Goal: Information Seeking & Learning: Learn about a topic

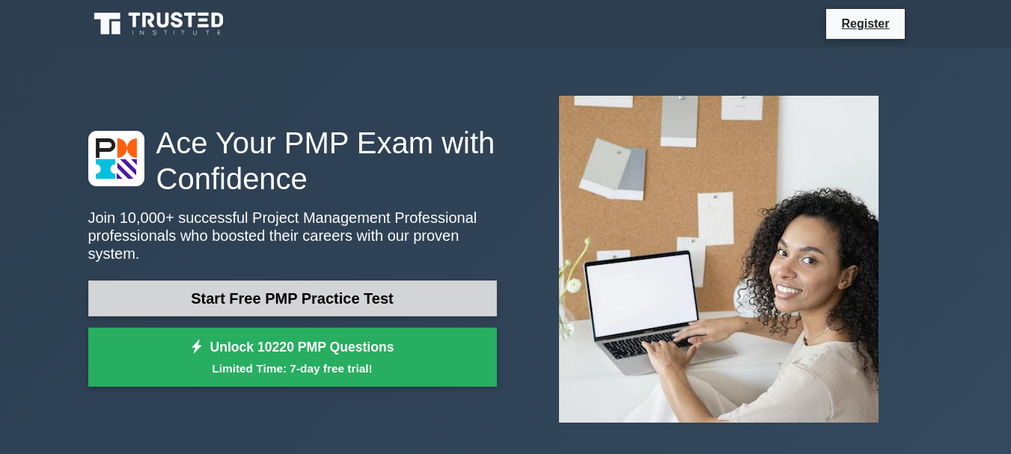
click at [439, 295] on link "Start Free PMP Practice Test" at bounding box center [292, 299] width 409 height 36
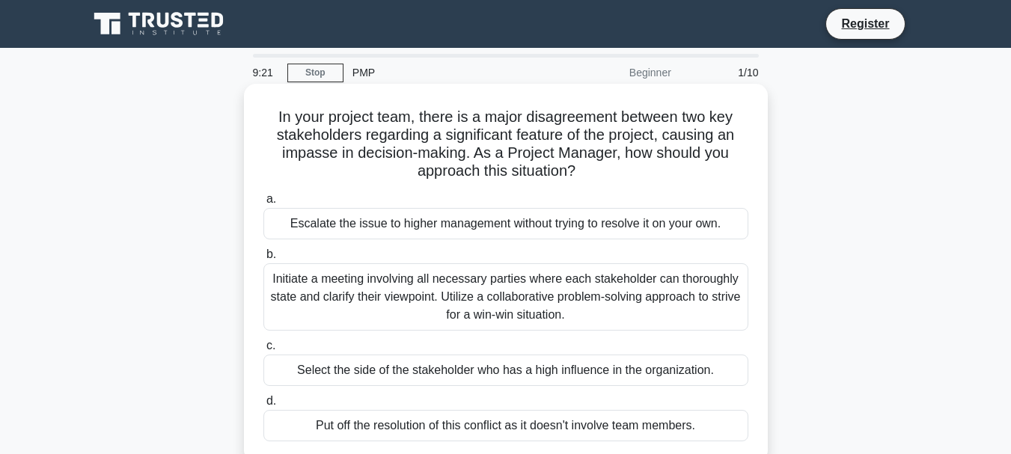
click at [377, 287] on div "Initiate a meeting involving all necessary parties where each stakeholder can t…" at bounding box center [506, 297] width 485 height 67
click at [264, 260] on input "b. Initiate a meeting involving all necessary parties where each stakeholder ca…" at bounding box center [264, 255] width 0 height 10
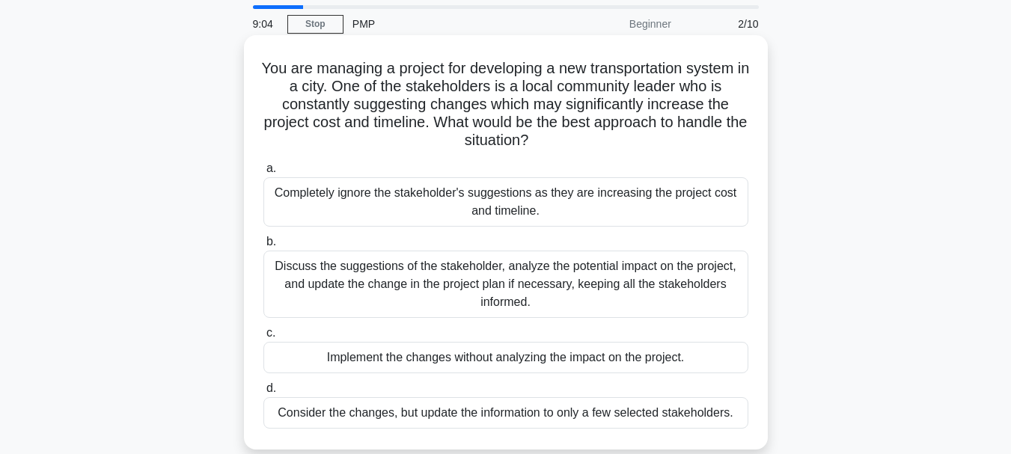
scroll to position [75, 0]
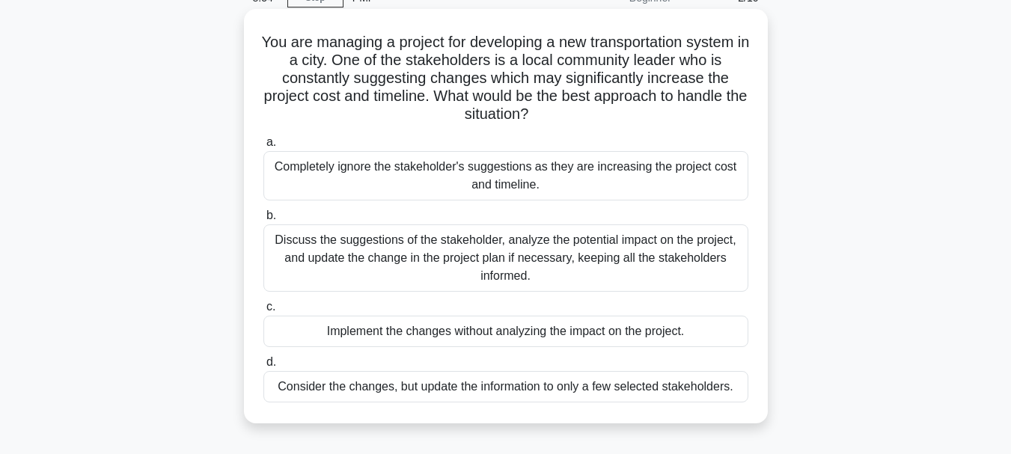
click at [463, 258] on div "Discuss the suggestions of the stakeholder, analyze the potential impact on the…" at bounding box center [506, 258] width 485 height 67
click at [264, 221] on input "b. Discuss the suggestions of the stakeholder, analyze the potential impact on …" at bounding box center [264, 216] width 0 height 10
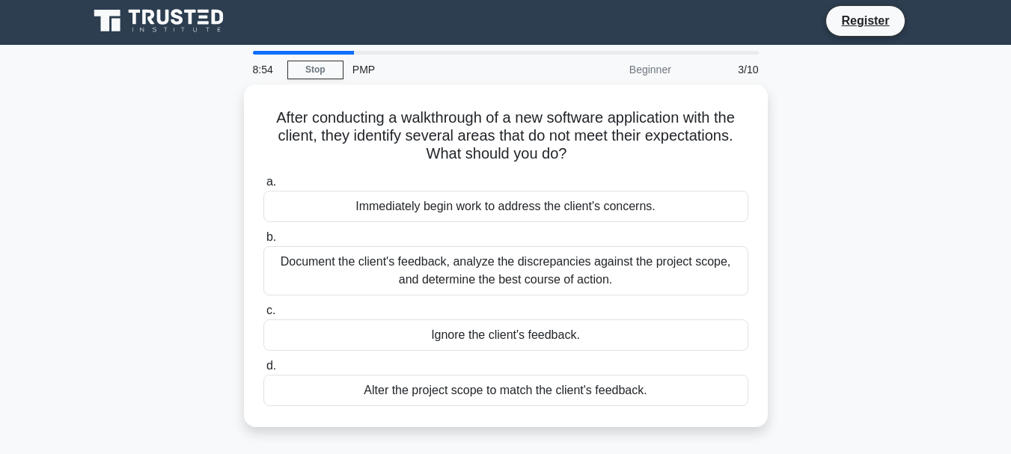
scroll to position [0, 0]
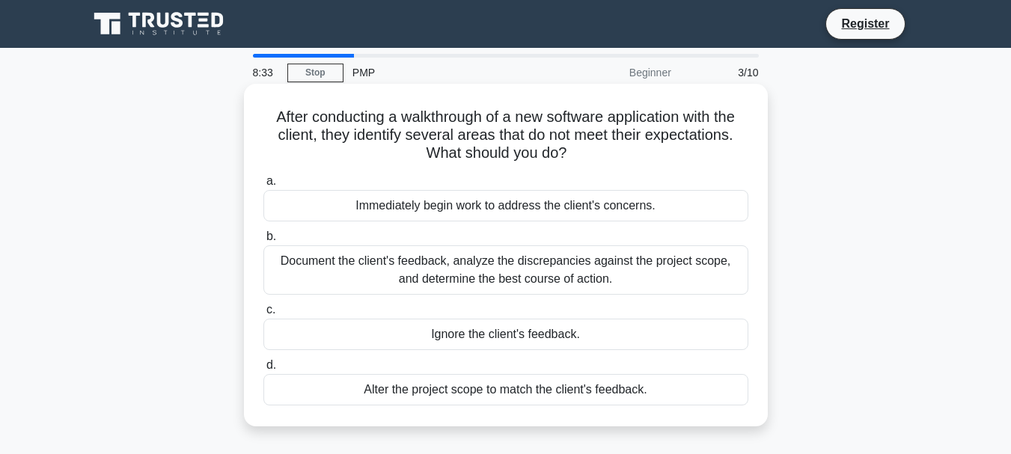
click at [522, 270] on div "Document the client's feedback, analyze the discrepancies against the project s…" at bounding box center [506, 270] width 485 height 49
click at [264, 242] on input "b. Document the client's feedback, analyze the discrepancies against the projec…" at bounding box center [264, 237] width 0 height 10
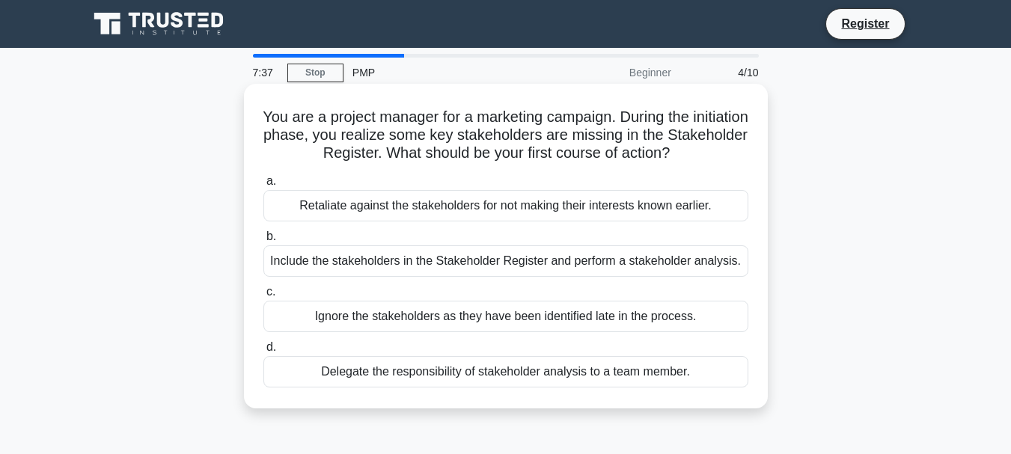
click at [381, 262] on div "Include the stakeholders in the Stakeholder Register and perform a stakeholder …" at bounding box center [506, 261] width 485 height 31
click at [264, 242] on input "b. Include the stakeholders in the Stakeholder Register and perform a stakehold…" at bounding box center [264, 237] width 0 height 10
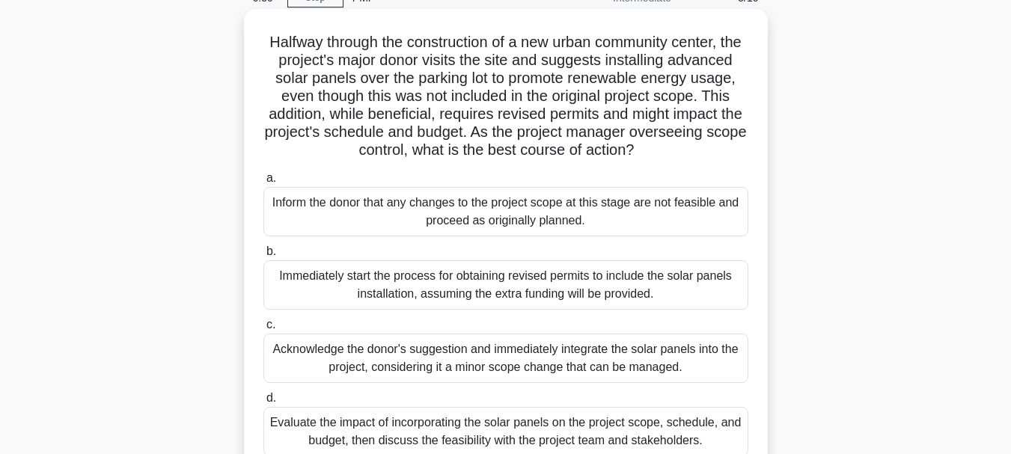
scroll to position [150, 0]
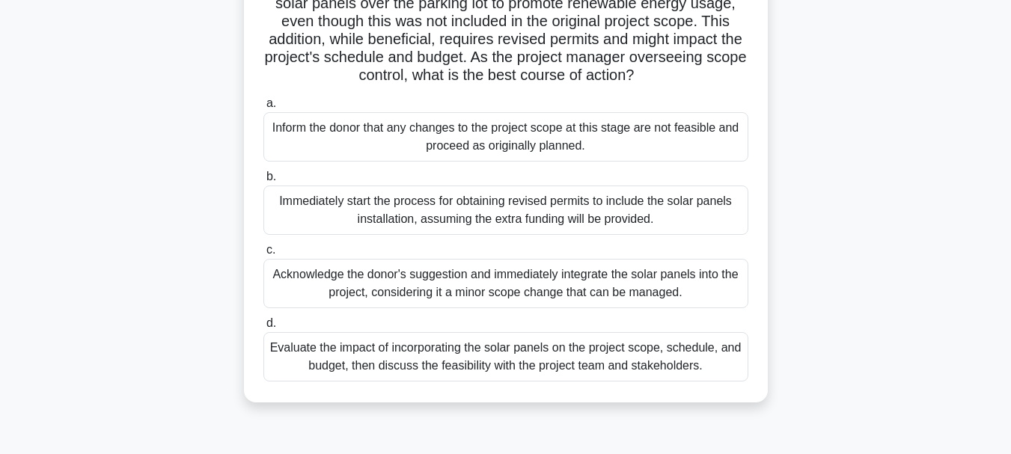
click at [524, 362] on div "Evaluate the impact of incorporating the solar panels on the project scope, sch…" at bounding box center [506, 356] width 485 height 49
click at [264, 329] on input "d. Evaluate the impact of incorporating the solar panels on the project scope, …" at bounding box center [264, 324] width 0 height 10
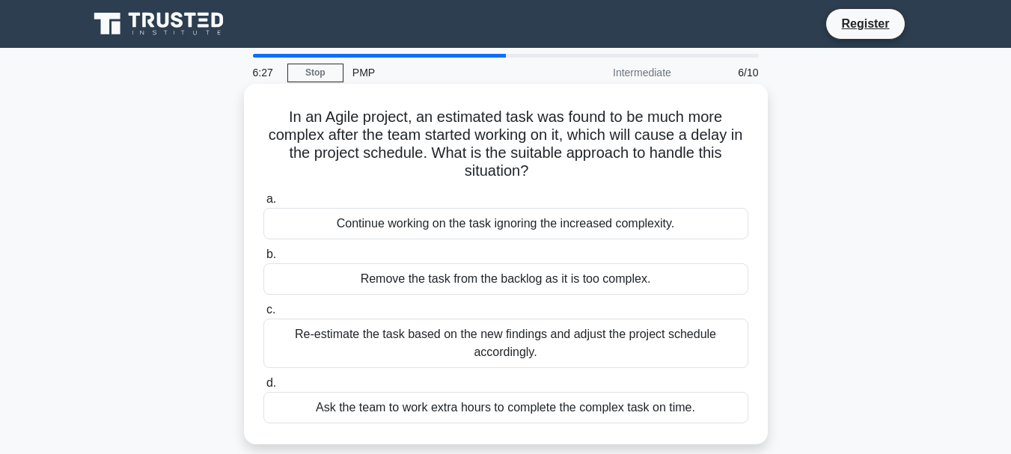
scroll to position [75, 0]
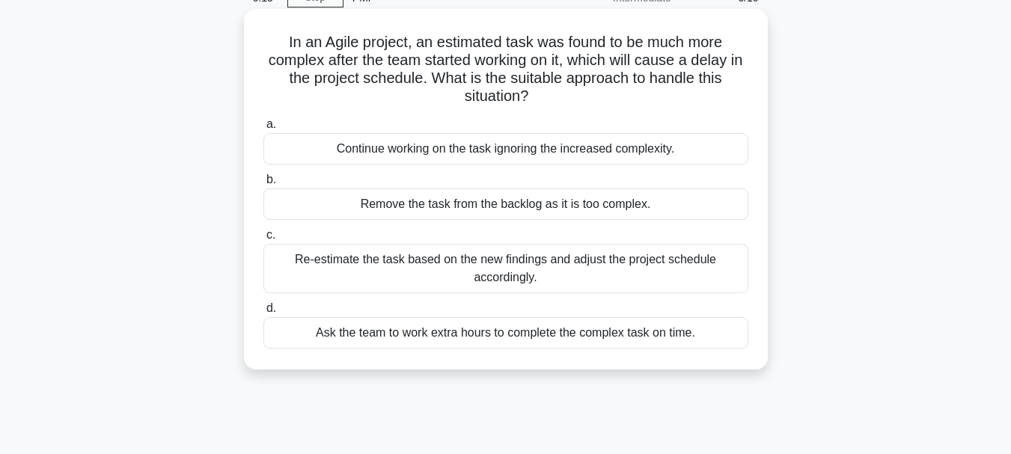
click at [573, 273] on div "Re-estimate the task based on the new findings and adjust the project schedule …" at bounding box center [506, 268] width 485 height 49
click at [264, 240] on input "c. Re-estimate the task based on the new findings and adjust the project schedu…" at bounding box center [264, 236] width 0 height 10
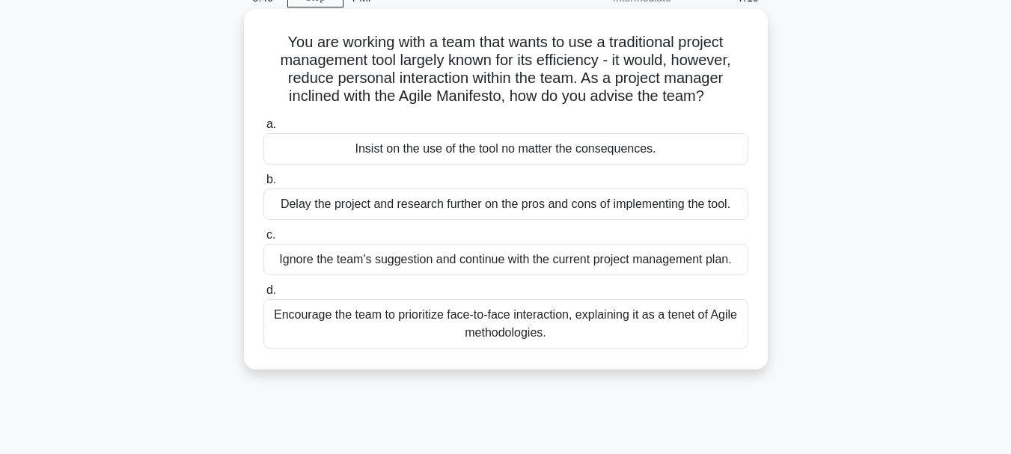
click at [562, 323] on div "Encourage the team to prioritize face-to-face interaction, explaining it as a t…" at bounding box center [506, 323] width 485 height 49
click at [264, 296] on input "d. Encourage the team to prioritize face-to-face interaction, explaining it as …" at bounding box center [264, 291] width 0 height 10
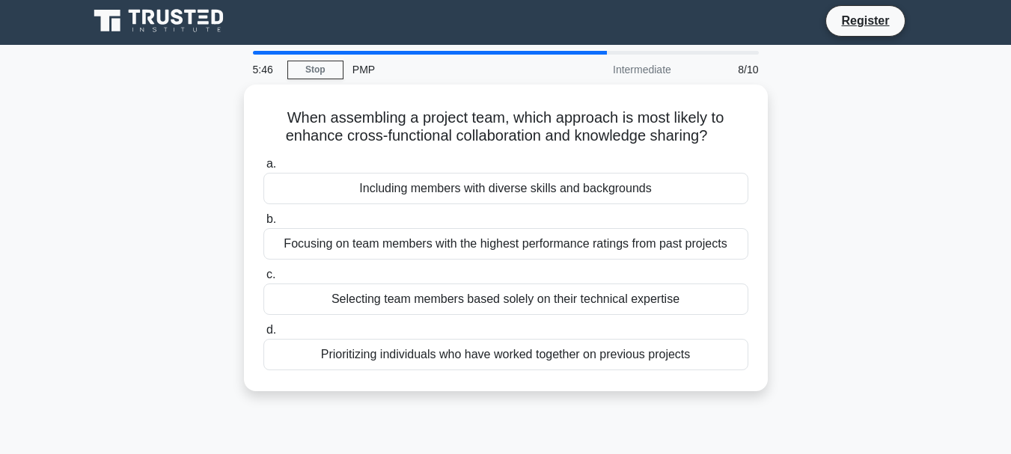
scroll to position [0, 0]
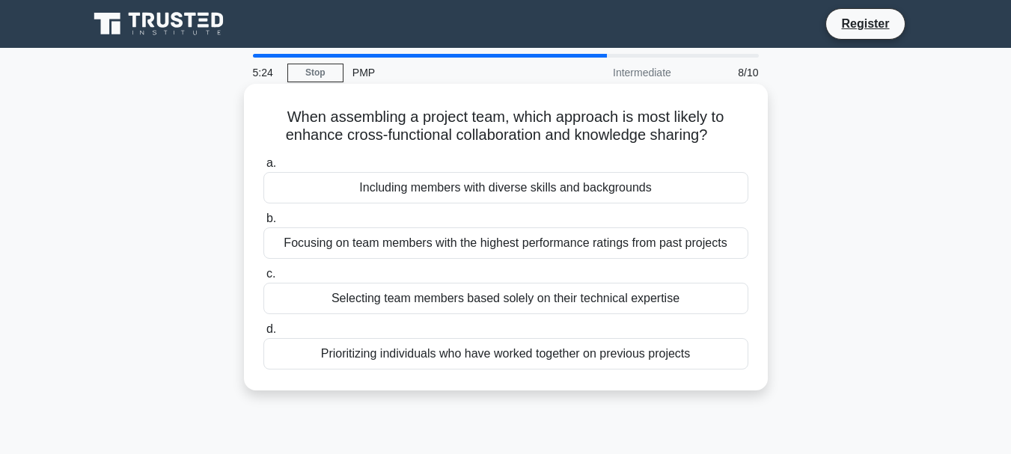
click at [520, 183] on div "Including members with diverse skills and backgrounds" at bounding box center [506, 187] width 485 height 31
click at [264, 168] on input "a. Including members with diverse skills and backgrounds" at bounding box center [264, 164] width 0 height 10
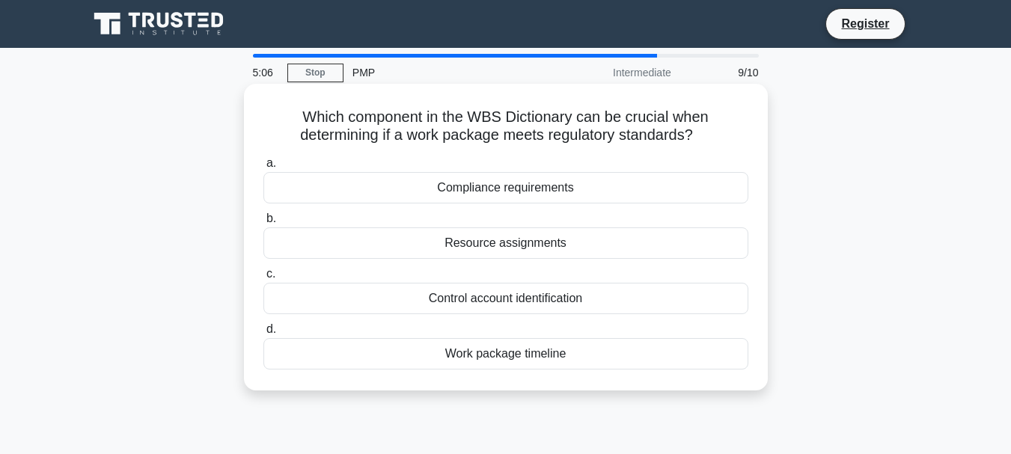
click at [516, 190] on div "Compliance requirements" at bounding box center [506, 187] width 485 height 31
click at [264, 168] on input "a. Compliance requirements" at bounding box center [264, 164] width 0 height 10
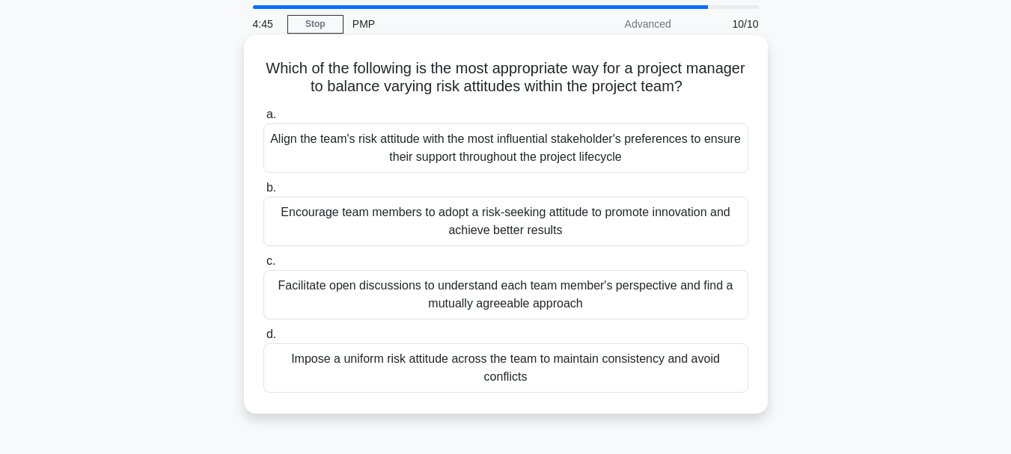
scroll to position [75, 0]
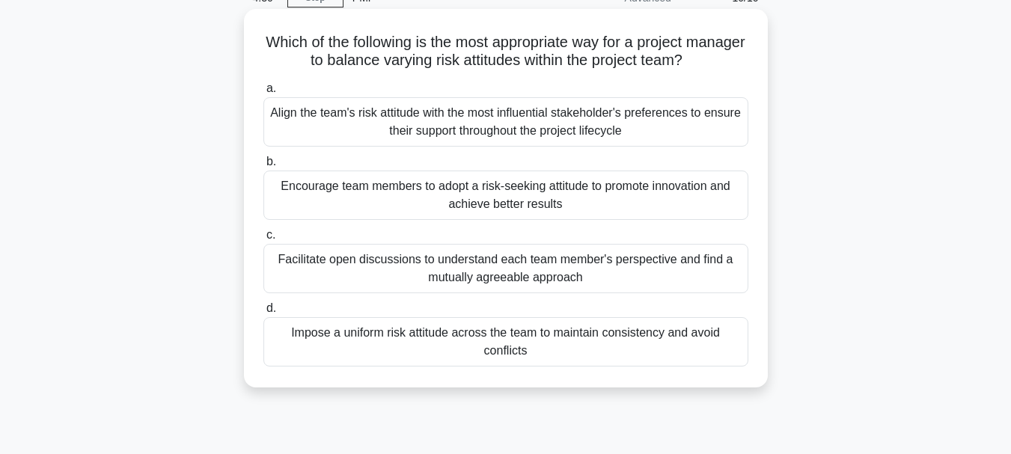
click at [621, 264] on div "Facilitate open discussions to understand each team member's perspective and fi…" at bounding box center [506, 268] width 485 height 49
click at [264, 240] on input "c. Facilitate open discussions to understand each team member's perspective and…" at bounding box center [264, 236] width 0 height 10
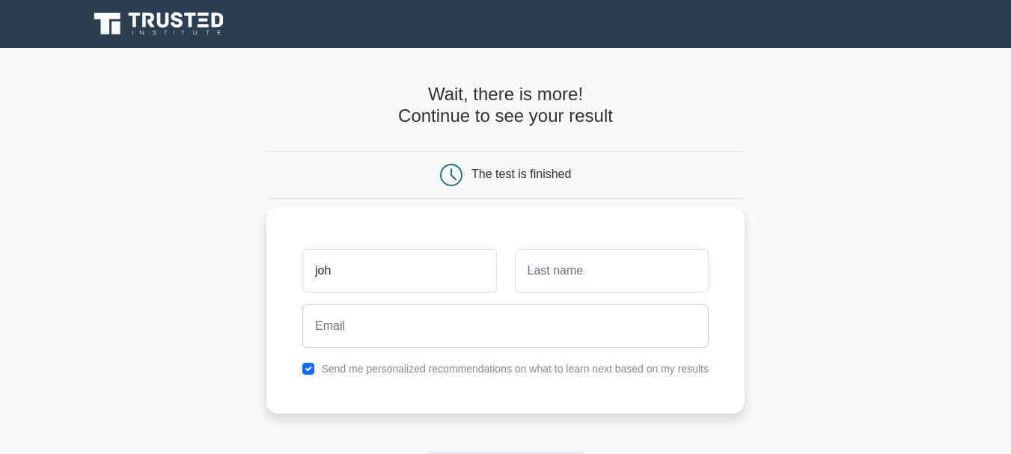
type input "joh"
click at [594, 271] on input "text" at bounding box center [612, 270] width 194 height 43
type input "wer"
click at [307, 367] on input "checkbox" at bounding box center [308, 369] width 12 height 12
checkbox input "false"
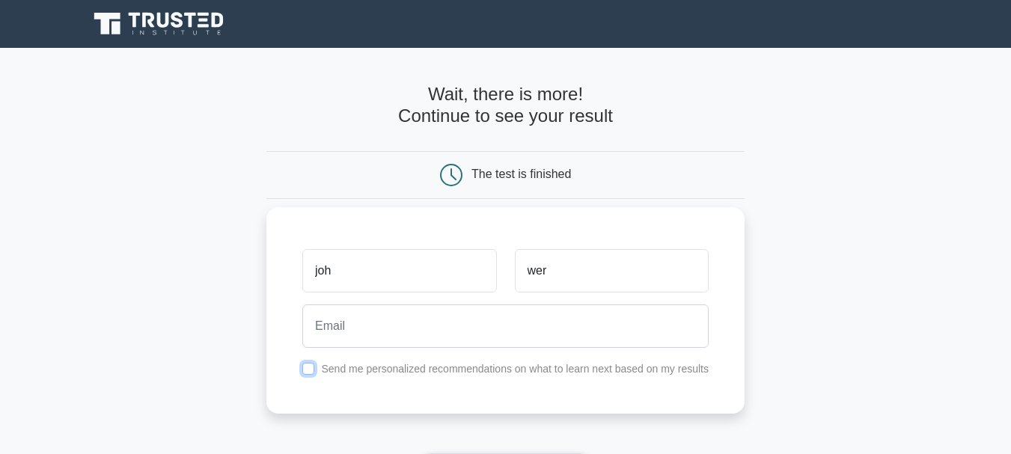
scroll to position [150, 0]
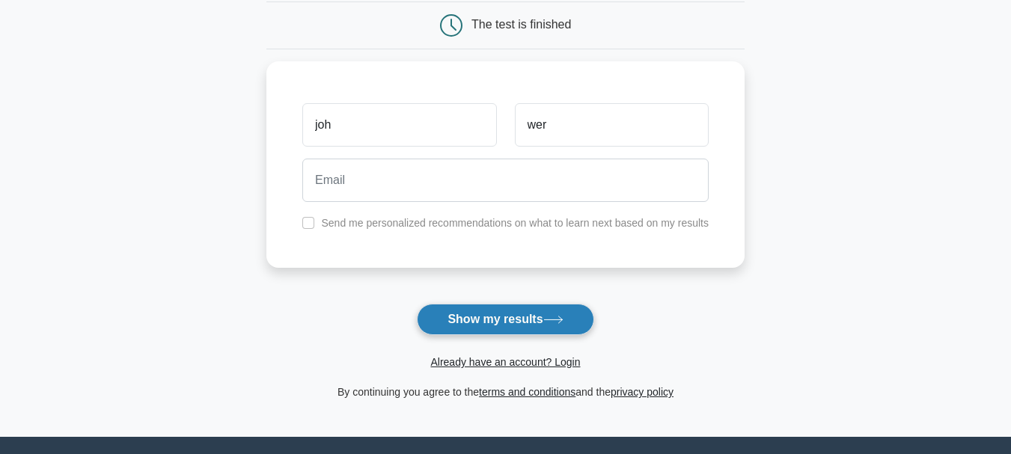
click at [464, 319] on button "Show my results" at bounding box center [505, 319] width 177 height 31
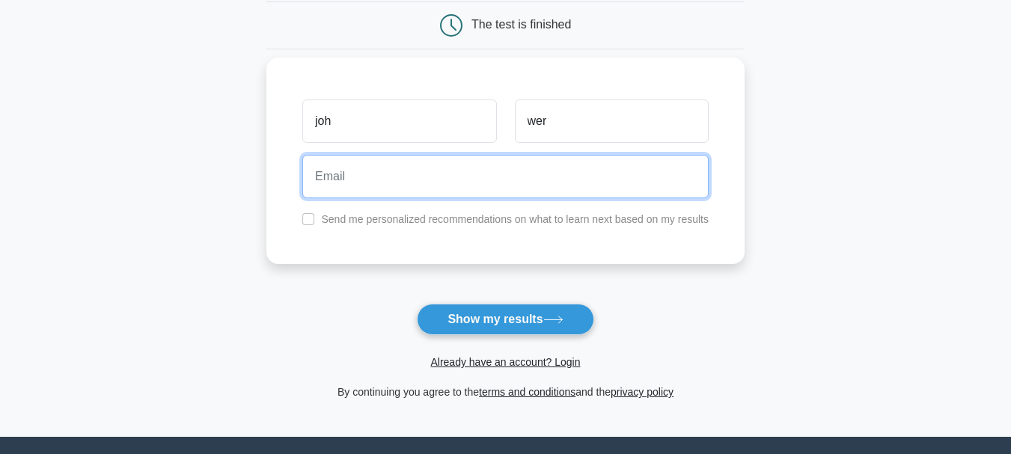
click at [386, 186] on input "email" at bounding box center [505, 176] width 407 height 43
type input "johnjojoism@gmail.com"
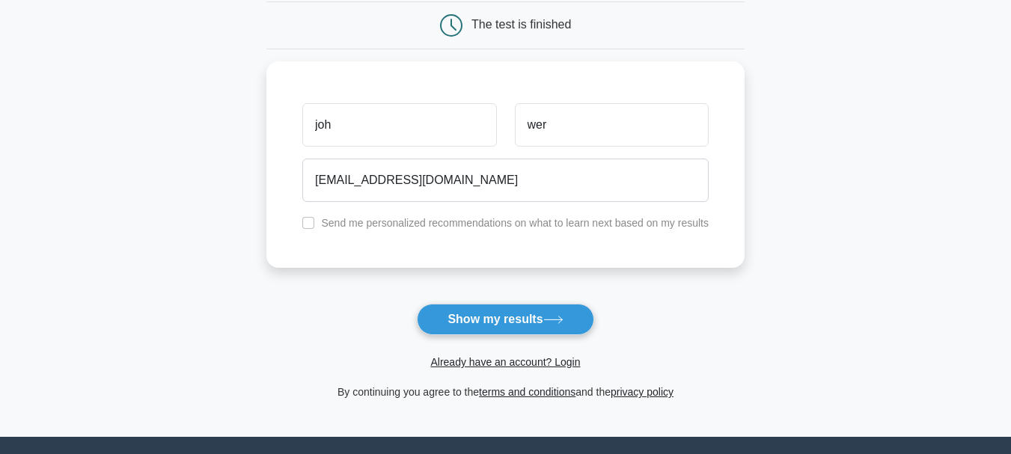
click at [496, 310] on button "Show my results" at bounding box center [505, 319] width 177 height 31
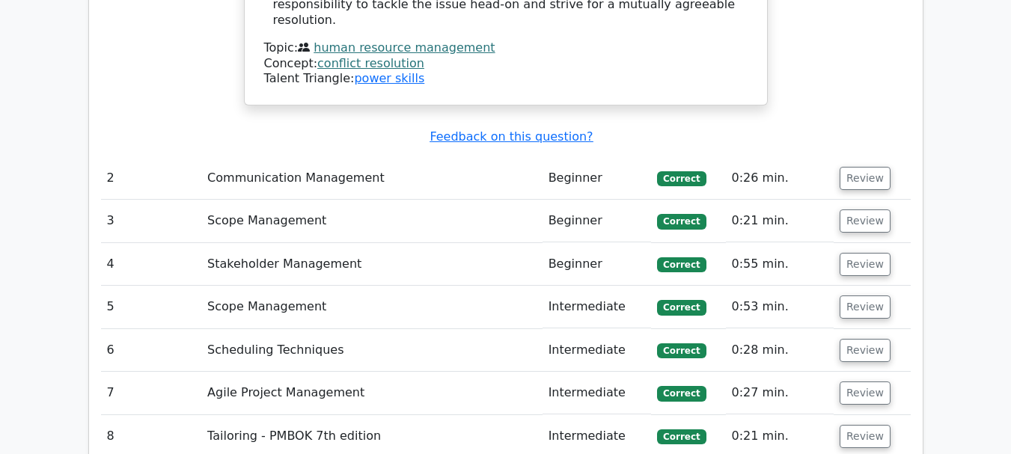
scroll to position [2021, 0]
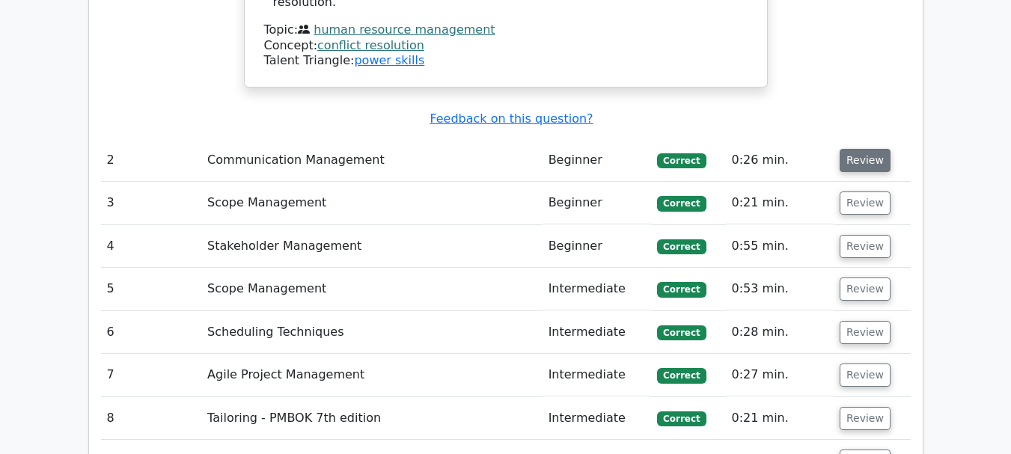
click at [846, 149] on button "Review" at bounding box center [865, 160] width 51 height 23
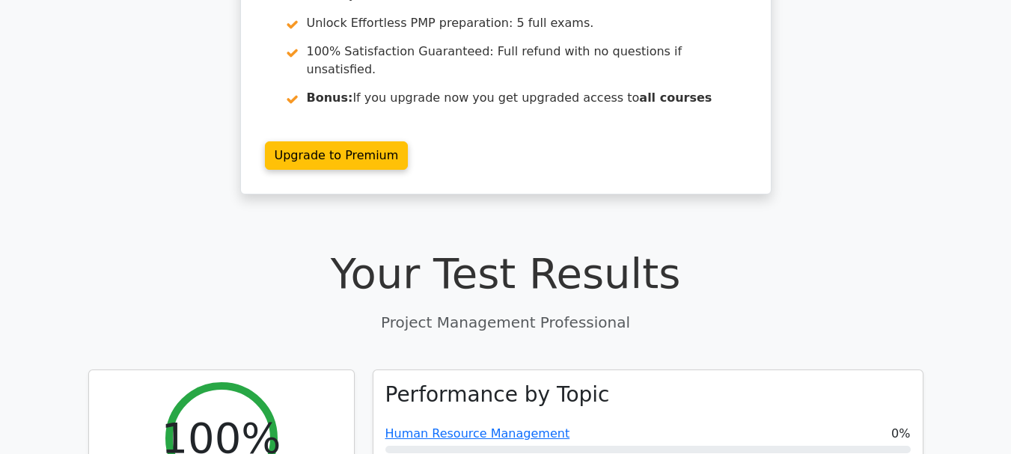
scroll to position [0, 0]
